Goal: Communication & Community: Connect with others

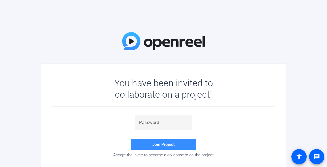
click at [98, 150] on div "Join Project Accept the invite to become a collaborator on the project" at bounding box center [163, 136] width 223 height 42
click at [163, 119] on div at bounding box center [163, 122] width 49 height 15
click at [168, 119] on div at bounding box center [163, 122] width 49 height 15
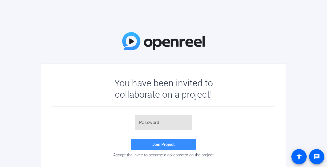
paste input "%X8V^l"
click at [163, 142] on span "Join Project" at bounding box center [164, 144] width 22 height 5
click at [169, 124] on input "%X8V^l" at bounding box center [163, 122] width 49 height 7
type input "%X8V^l"
click at [165, 141] on span at bounding box center [163, 144] width 65 height 13
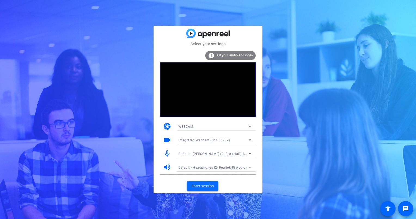
click at [202, 167] on span "Enter session" at bounding box center [202, 186] width 23 height 6
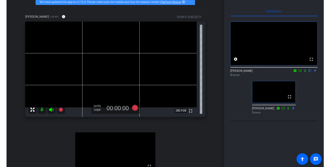
scroll to position [28, 0]
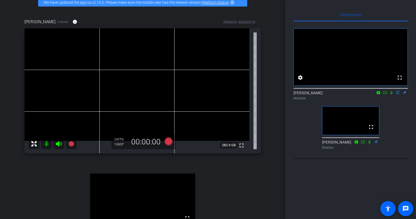
click at [29, 167] on div "fullscreen Subject" at bounding box center [142, 211] width 236 height 100
click at [266, 167] on div "[PERSON_NAME] Chrome info ROOM ID: 858332270 fullscreen 282.9 GB 24 FPS 1080P 0…" at bounding box center [143, 138] width 258 height 256
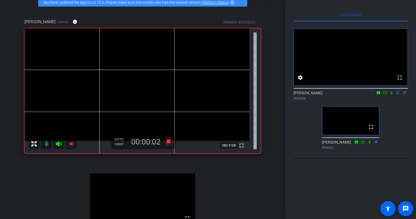
click at [327, 94] on icon at bounding box center [391, 93] width 2 height 4
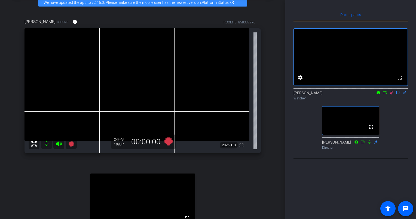
click at [327, 94] on icon at bounding box center [391, 93] width 4 height 4
click at [327, 94] on icon at bounding box center [391, 93] width 2 height 4
click at [327, 94] on icon at bounding box center [391, 93] width 4 height 4
click at [17, 167] on div "[PERSON_NAME] Chrome info ROOM ID: 858332270 fullscreen 282.9 GB 24 FPS 1080P 0…" at bounding box center [143, 138] width 258 height 256
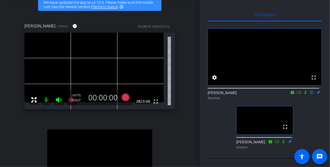
click at [36, 150] on div "fullscreen Subject" at bounding box center [99, 167] width 151 height 100
click at [9, 147] on div ""Why I Work Here" Social Media Video - [PERSON_NAME] account_box grid_on settin…" at bounding box center [100, 83] width 200 height 167
